Goal: Information Seeking & Learning: Learn about a topic

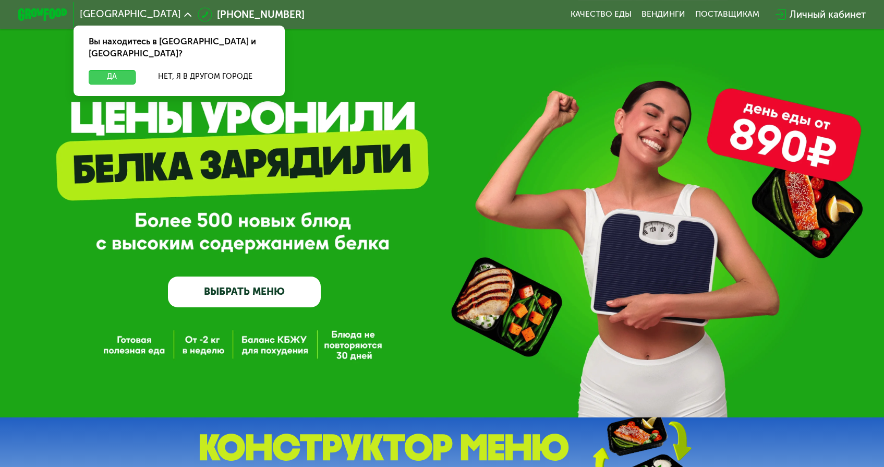
click at [136, 70] on button "Да" at bounding box center [112, 77] width 47 height 15
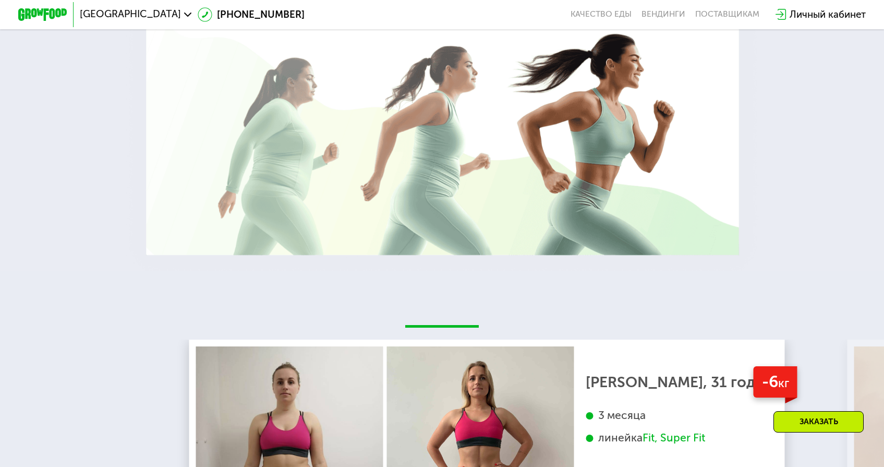
scroll to position [1861, 0]
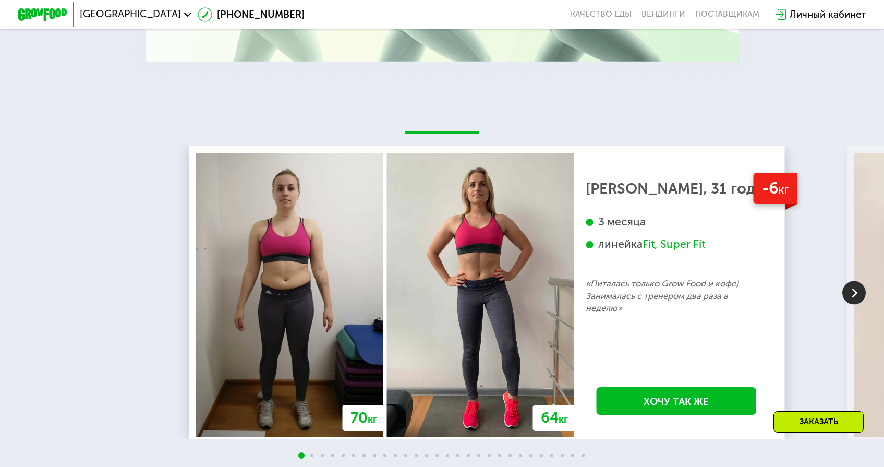
click at [852, 281] on img at bounding box center [853, 292] width 23 height 23
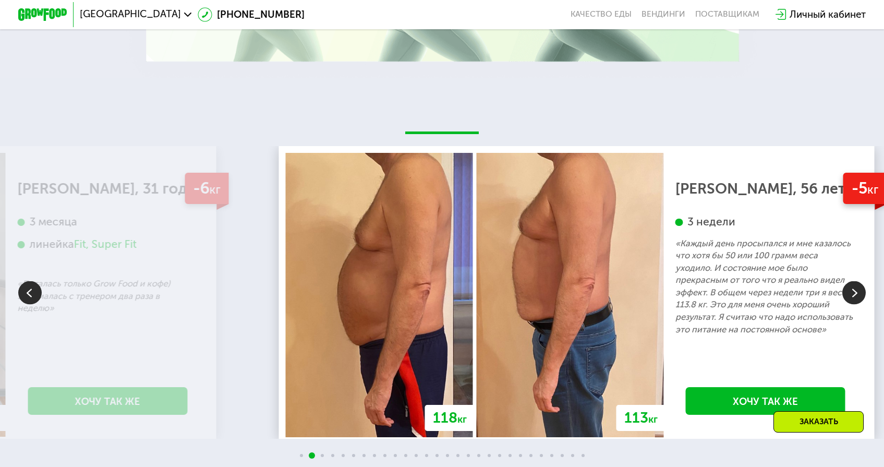
click at [852, 281] on img at bounding box center [853, 292] width 23 height 23
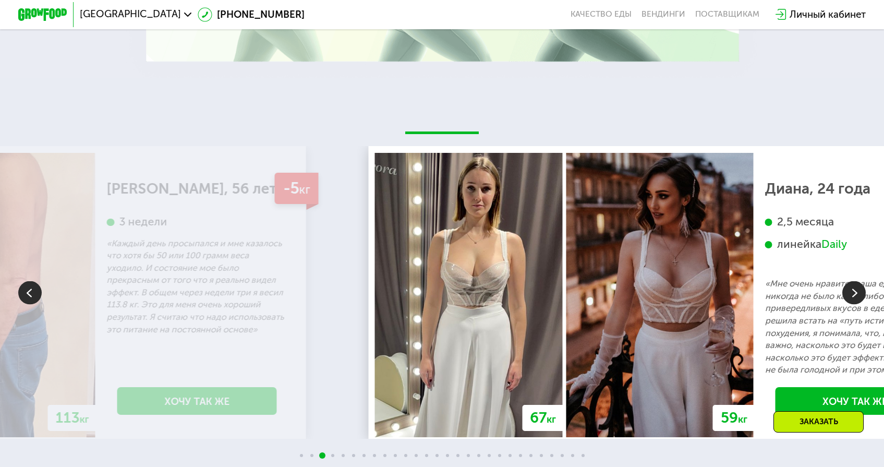
click at [853, 281] on img at bounding box center [853, 292] width 23 height 23
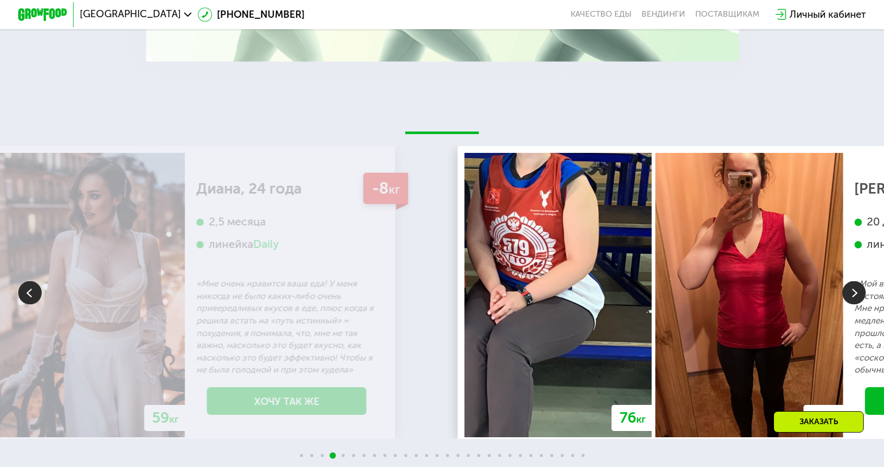
click at [853, 281] on img at bounding box center [853, 292] width 23 height 23
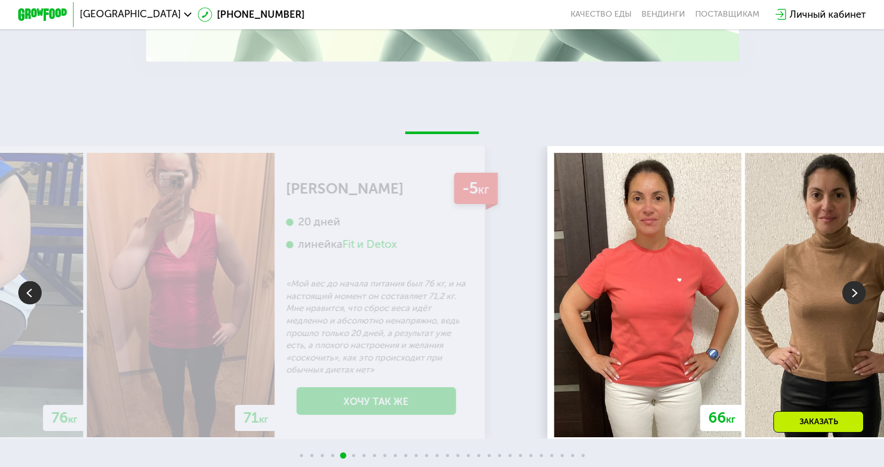
click at [853, 281] on img at bounding box center [853, 292] width 23 height 23
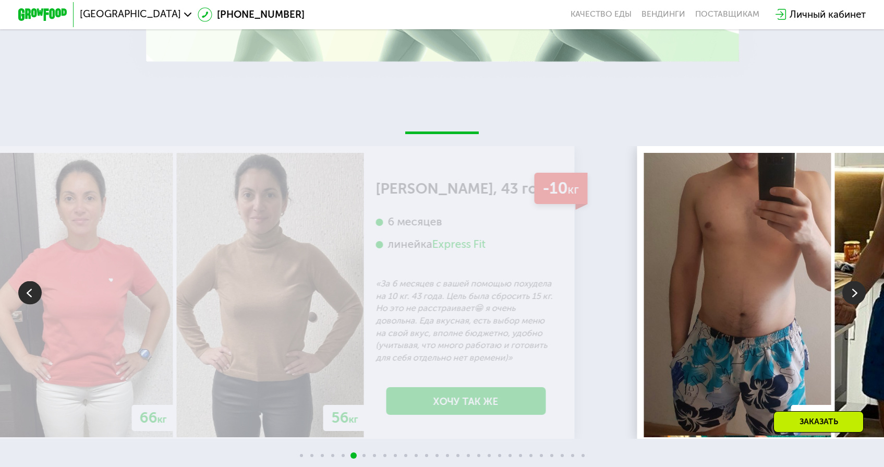
click at [853, 281] on img at bounding box center [853, 292] width 23 height 23
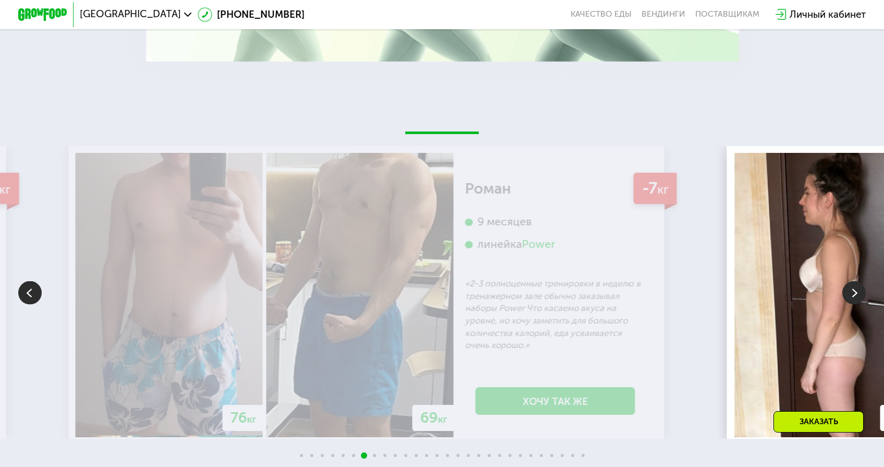
click at [853, 281] on img at bounding box center [853, 292] width 23 height 23
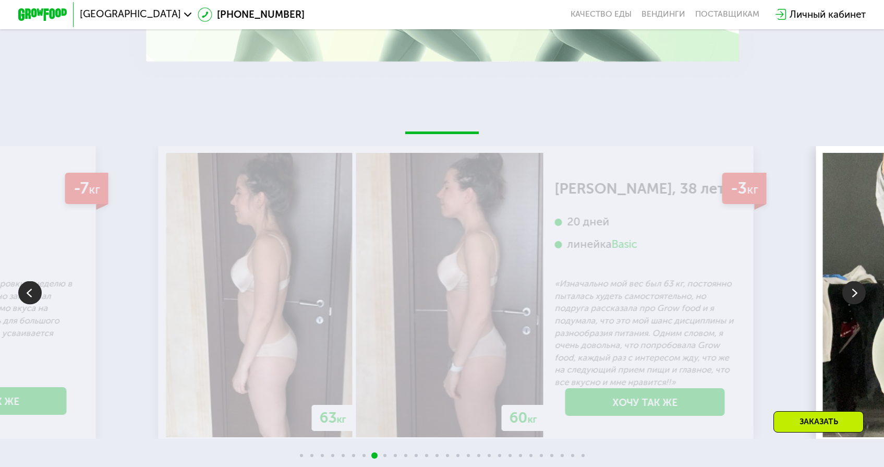
click at [853, 281] on img at bounding box center [853, 292] width 23 height 23
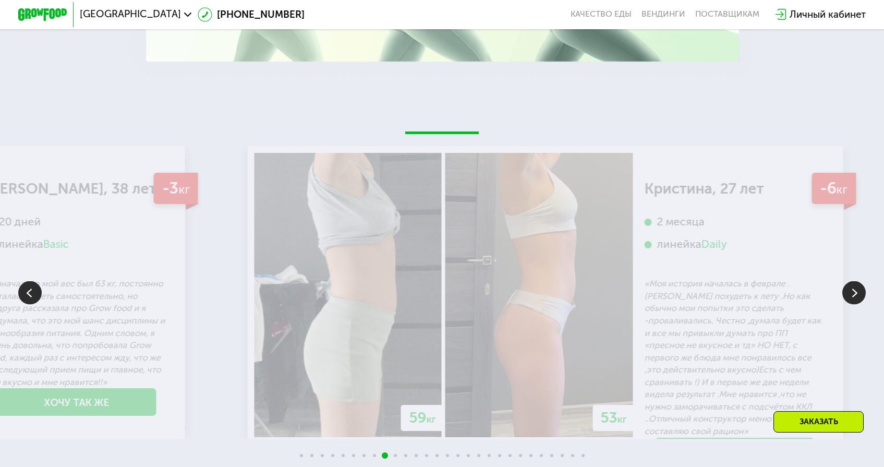
click at [853, 281] on img at bounding box center [853, 292] width 23 height 23
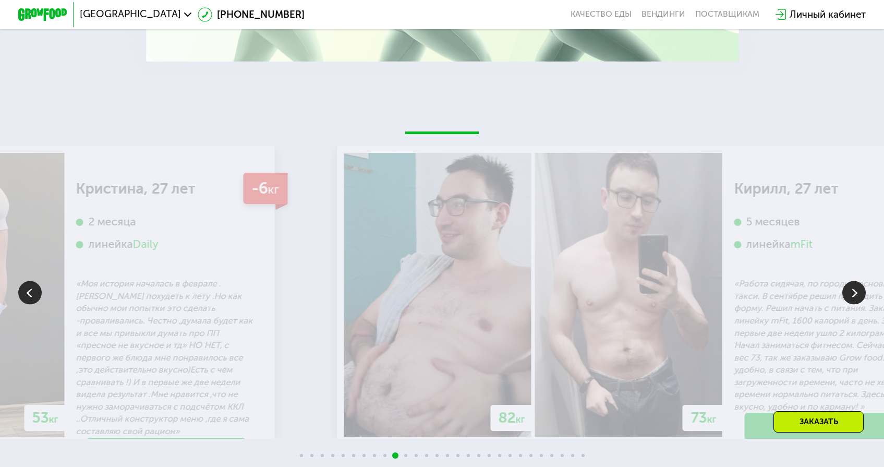
click at [853, 281] on img at bounding box center [853, 292] width 23 height 23
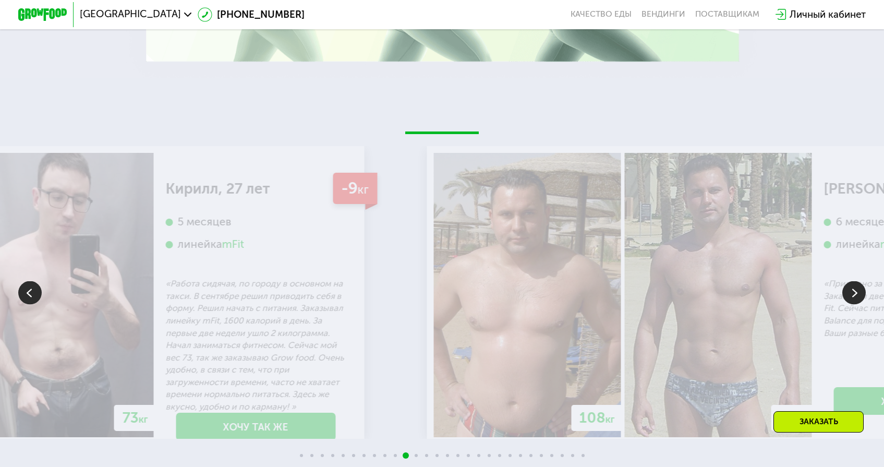
click at [853, 281] on img at bounding box center [853, 292] width 23 height 23
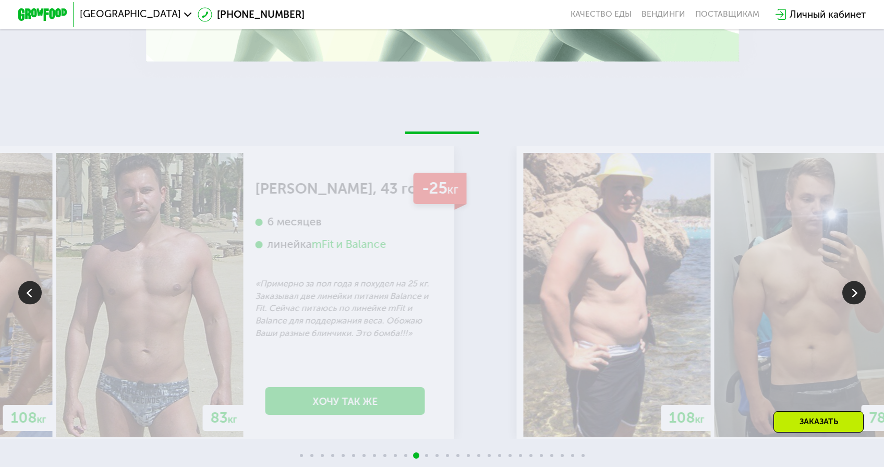
click at [853, 281] on img at bounding box center [853, 292] width 23 height 23
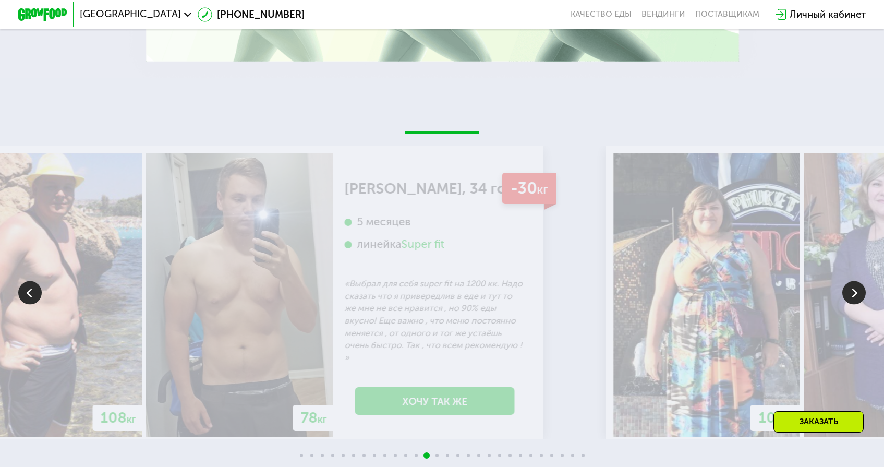
click at [852, 281] on img at bounding box center [853, 292] width 23 height 23
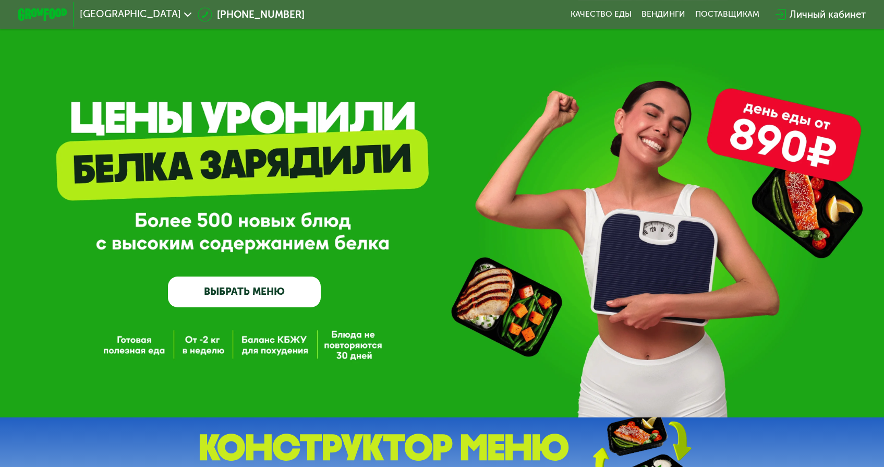
click at [579, 17] on div "Москва [PHONE_NUMBER] Качество еды [PERSON_NAME] поставщикам Личный кабинет" at bounding box center [442, 14] width 859 height 27
click at [578, 16] on link "Качество еды" at bounding box center [600, 14] width 61 height 10
